Goal: Transaction & Acquisition: Subscribe to service/newsletter

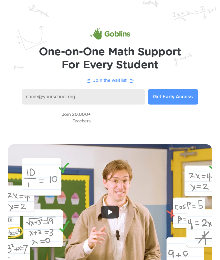
click at [120, 94] on input at bounding box center [83, 96] width 123 height 15
type input "[EMAIL_ADDRESS][DOMAIN_NAME]"
click at [181, 93] on button "Get Early Access" at bounding box center [173, 96] width 50 height 15
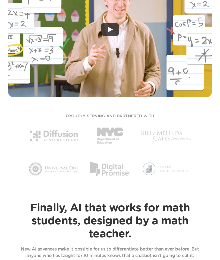
scroll to position [190, 0]
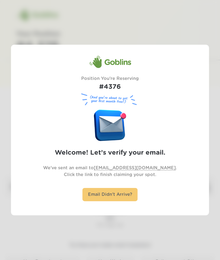
click at [114, 196] on div "Email Didn't Arrive?" at bounding box center [109, 194] width 55 height 13
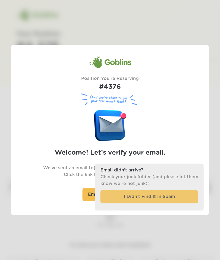
click at [136, 200] on div "I Didn’t Find It In Spam" at bounding box center [149, 196] width 98 height 13
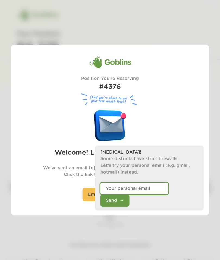
click at [119, 195] on input "email" at bounding box center [134, 189] width 68 height 12
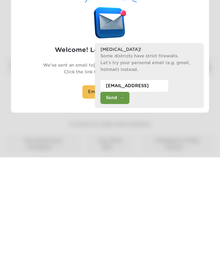
click at [129, 195] on button "Send" at bounding box center [114, 201] width 29 height 12
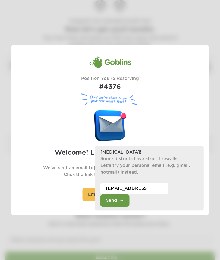
click at [129, 198] on button "Send" at bounding box center [114, 201] width 29 height 12
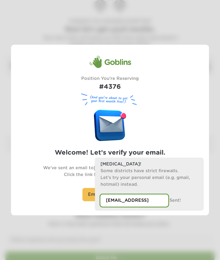
click at [136, 197] on input "[EMAIL_ADDRESS]" at bounding box center [134, 201] width 68 height 12
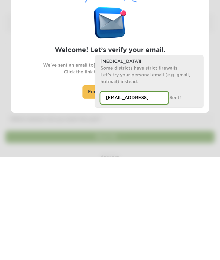
click at [122, 195] on input "[EMAIL_ADDRESS]" at bounding box center [134, 201] width 68 height 12
click at [153, 195] on input "[EMAIL_ADDRESS]" at bounding box center [134, 201] width 68 height 12
click at [159, 195] on input "[EMAIL_ADDRESS]" at bounding box center [134, 201] width 68 height 12
type input "[EMAIL_ADDRESS][DOMAIN_NAME]"
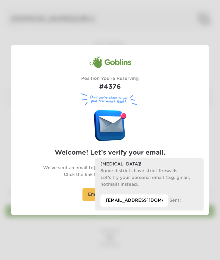
click at [184, 170] on p "Some districts have strict firewalls. Let’s try your personal email (e.g. gmail…" at bounding box center [149, 178] width 98 height 20
click at [187, 153] on div "Goblins Position You're Reserving #4376 (And you’re about to get your first mon…" at bounding box center [110, 130] width 198 height 149
click at [186, 135] on div "Goblins Position You're Reserving #4376 (And you’re about to get your first mon…" at bounding box center [110, 130] width 198 height 149
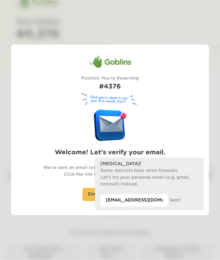
scroll to position [0, 0]
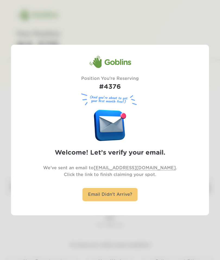
click at [111, 194] on div "Email Didn't Arrive?" at bounding box center [109, 194] width 55 height 13
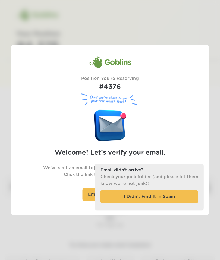
click at [96, 232] on div at bounding box center [110, 130] width 220 height 260
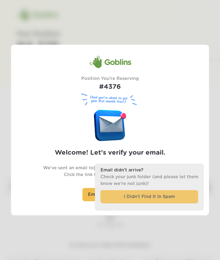
click at [117, 197] on div "I Didn’t Find It In Spam" at bounding box center [149, 196] width 98 height 13
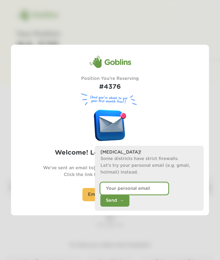
click at [116, 195] on input "email" at bounding box center [134, 189] width 68 height 12
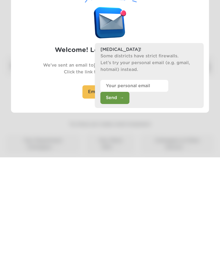
scroll to position [121, 0]
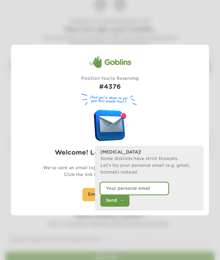
type input "azi.the.amazing.angel22.399@gmail.com"
click at [138, 195] on input "azi.the.amazing.angel22.399@gmail.com" at bounding box center [134, 189] width 68 height 12
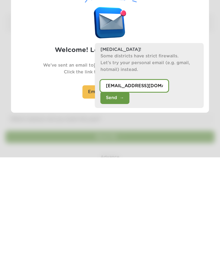
click at [147, 183] on input "azi.the.amazing.angel22.399@gmail.com" at bounding box center [134, 189] width 68 height 12
click at [129, 195] on button "Send" at bounding box center [114, 201] width 29 height 12
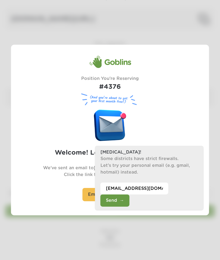
click at [129, 198] on button "Send" at bounding box center [114, 201] width 29 height 12
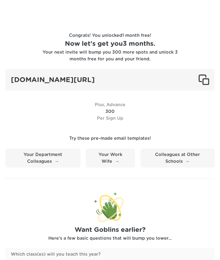
scroll to position [107, 0]
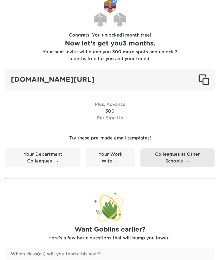
click at [160, 159] on link "Colleagues at Other Schools" at bounding box center [177, 158] width 74 height 19
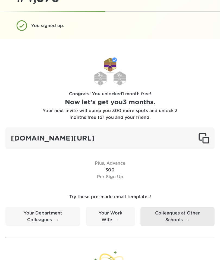
scroll to position [0, 0]
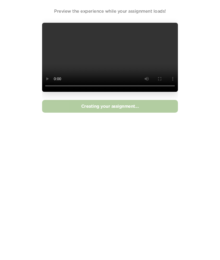
scroll to position [22, 0]
